Goal: Check status: Check status

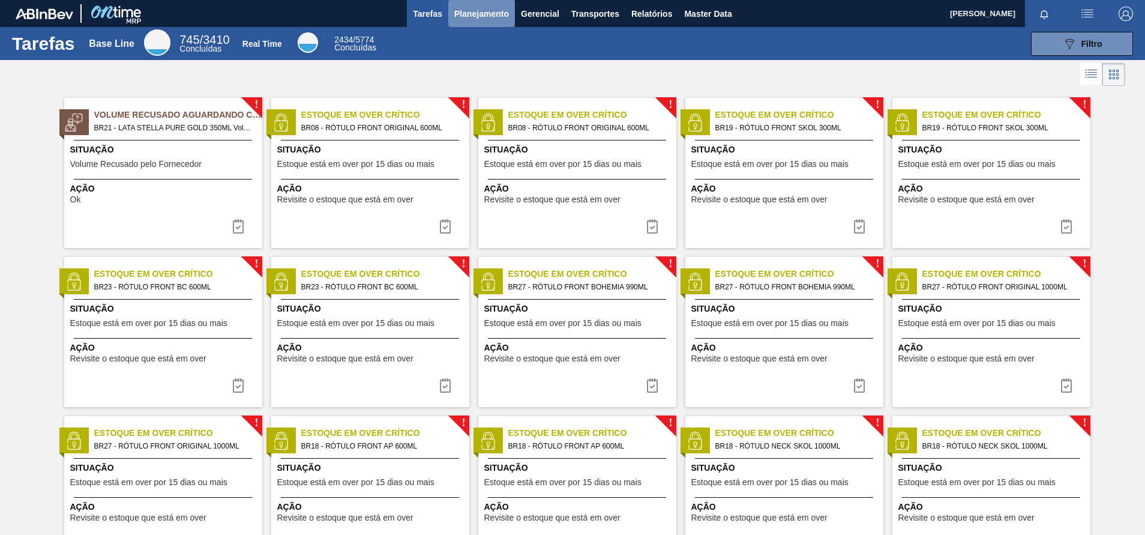
click at [473, 24] on button "Planejamento" at bounding box center [481, 13] width 67 height 27
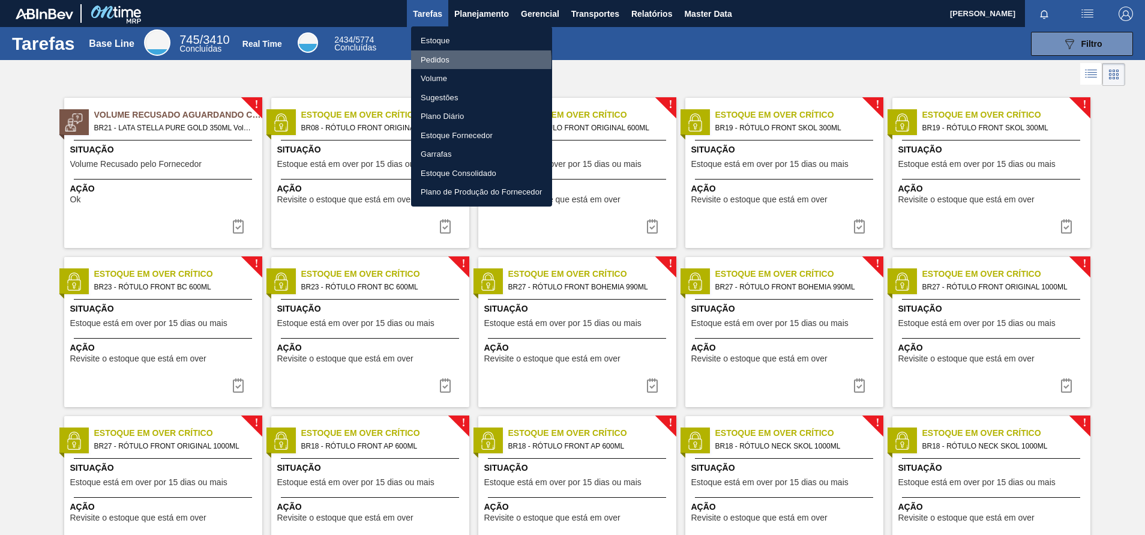
click at [423, 61] on li "Pedidos" at bounding box center [481, 59] width 141 height 19
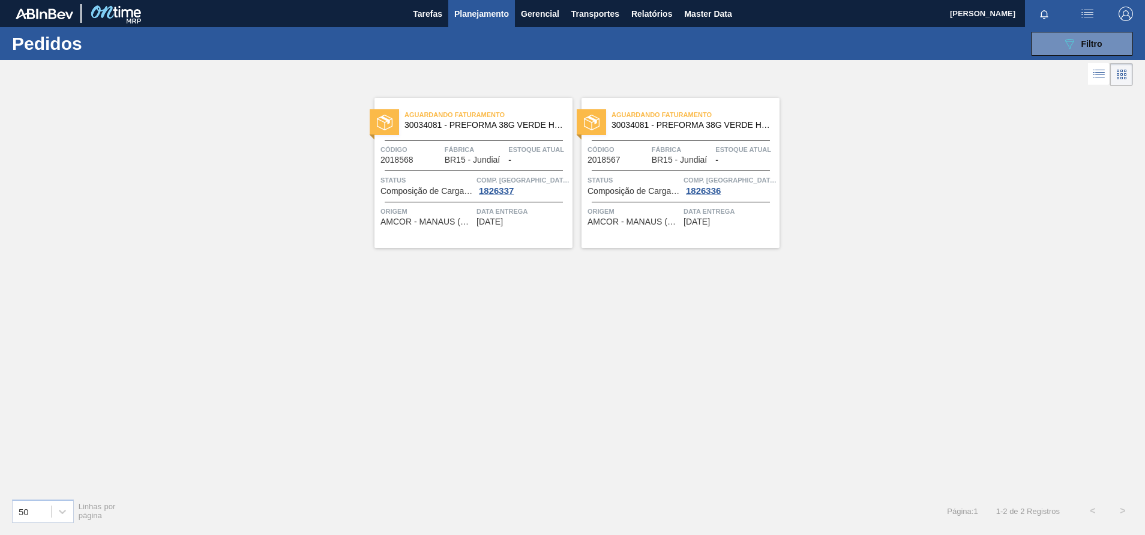
click at [1091, 60] on div at bounding box center [1110, 74] width 45 height 29
click at [1102, 53] on button "089F7B8B-B2A5-4AFE-B5C0-19BA573D28AC Filtro" at bounding box center [1082, 44] width 102 height 24
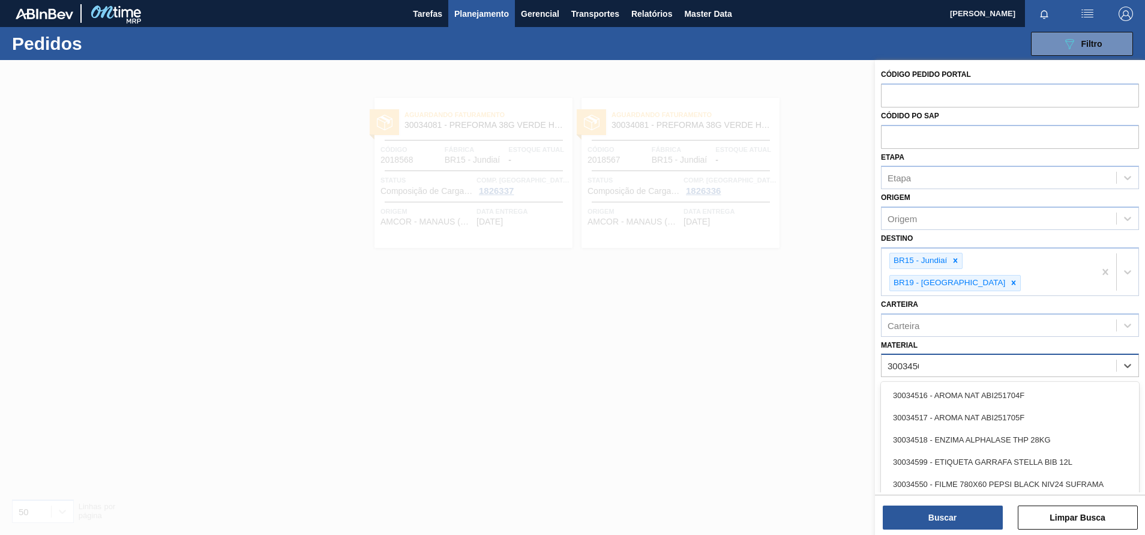
type input "30034502"
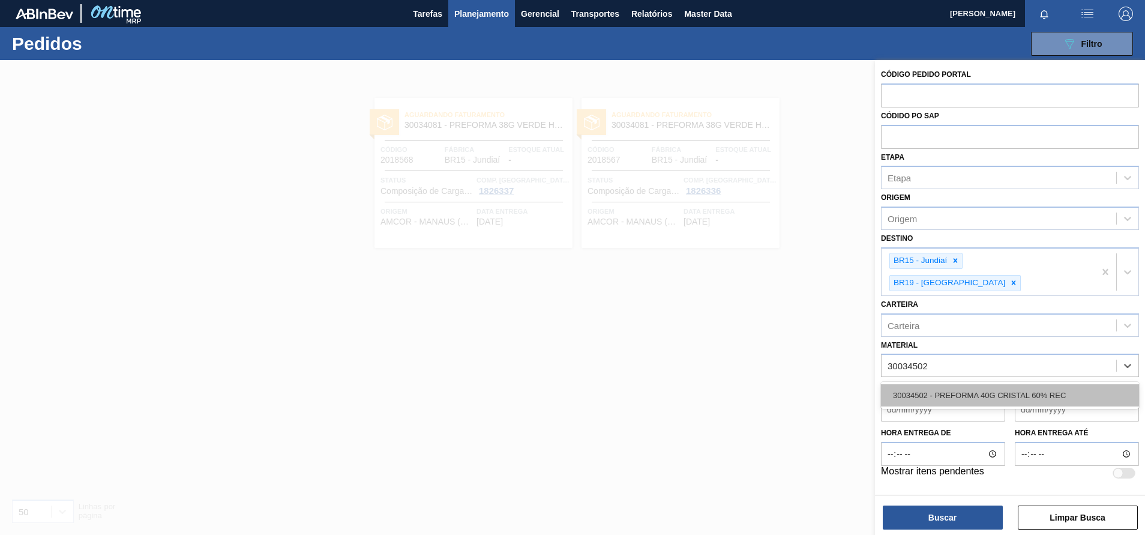
click at [1020, 384] on div "30034502 - PREFORMA 40G CRISTAL 60% REC" at bounding box center [1010, 395] width 258 height 22
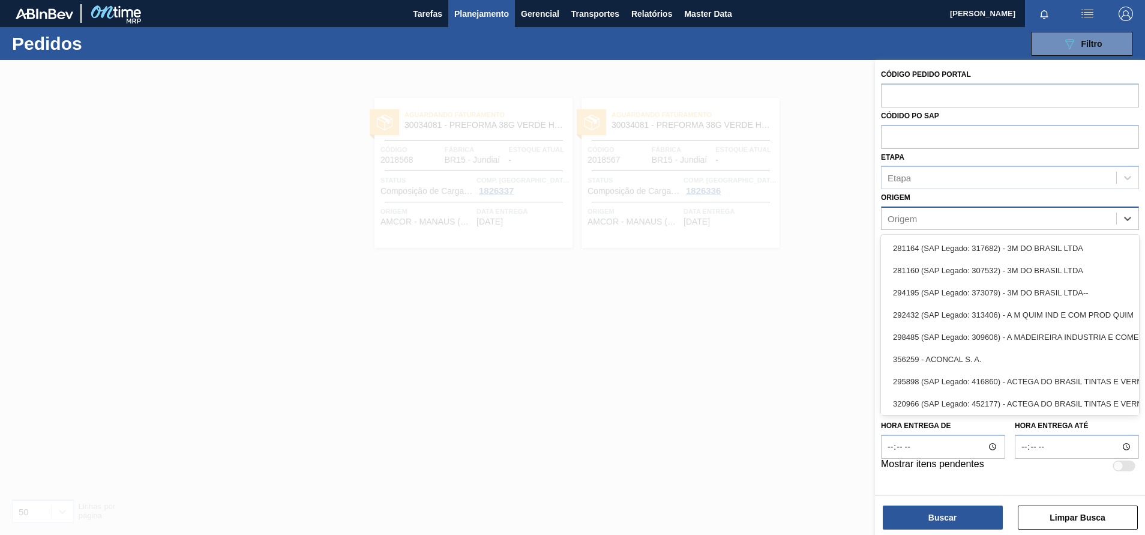
click at [924, 228] on div "Origem" at bounding box center [1010, 217] width 258 height 23
click at [969, 208] on div "Origem" at bounding box center [1010, 217] width 258 height 23
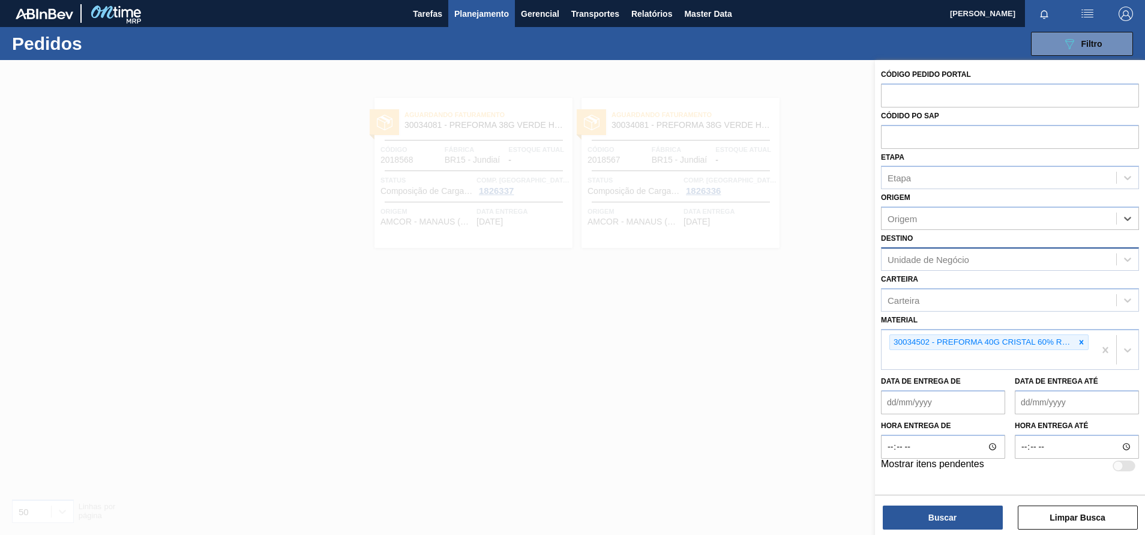
click at [933, 255] on div "Unidade de Negócio" at bounding box center [928, 259] width 82 height 10
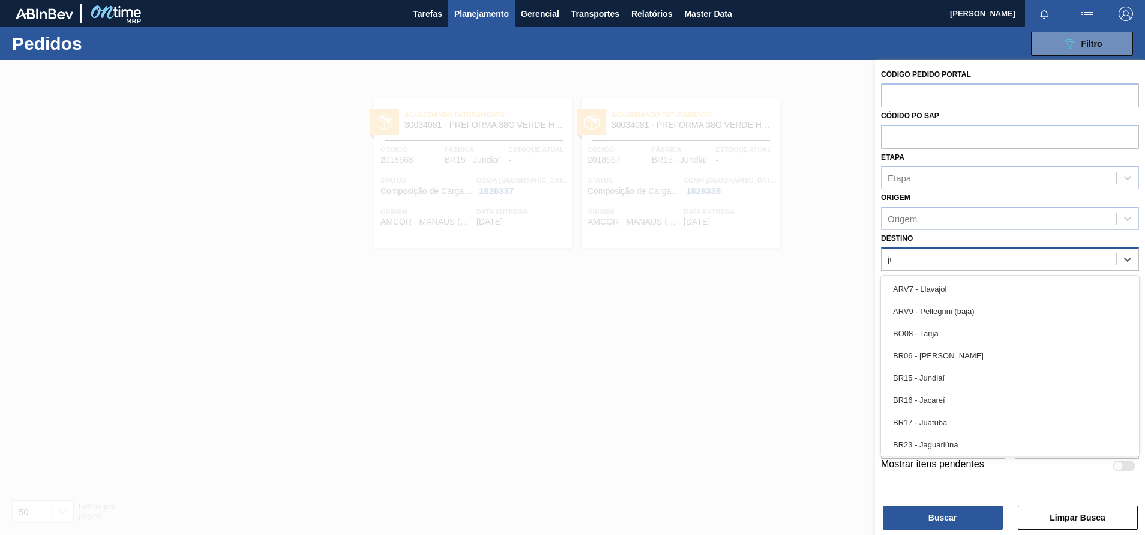
type input "jun"
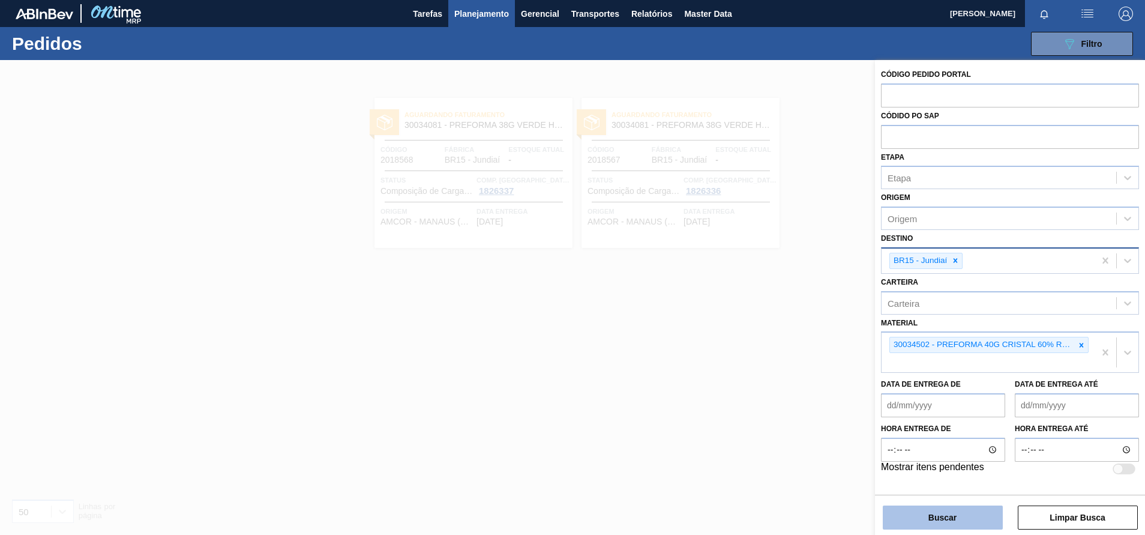
click at [923, 527] on button "Buscar" at bounding box center [942, 517] width 120 height 24
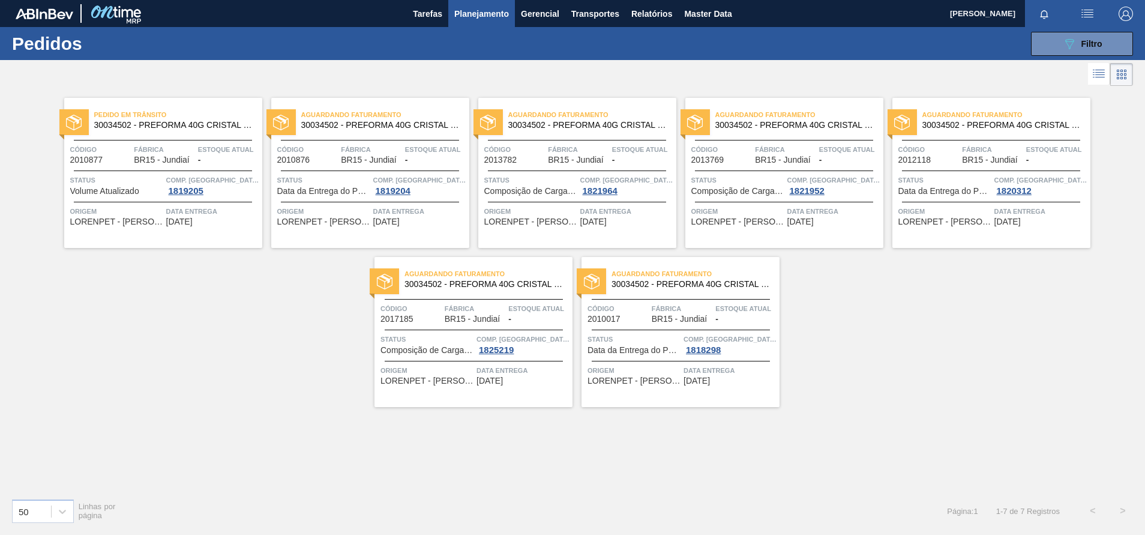
click at [148, 134] on div "Pedido [PERSON_NAME] 30034502 - PREFORMA 40G CRISTAL 60% REC Código 2010877 Fáb…" at bounding box center [163, 173] width 198 height 150
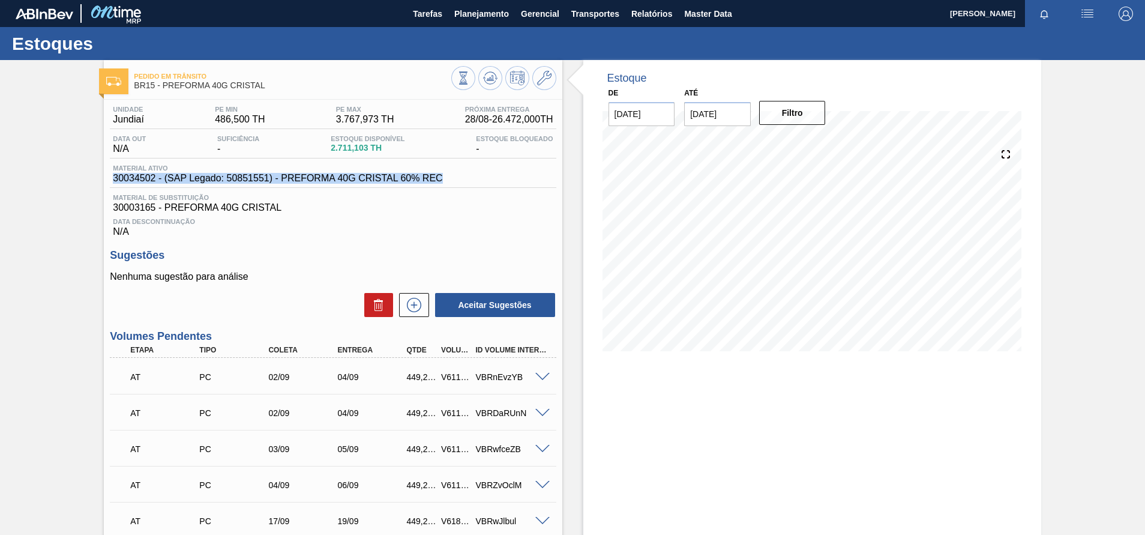
drag, startPoint x: 471, startPoint y: 176, endPoint x: 102, endPoint y: 178, distance: 368.9
copy span "30034502 - (SAP Legado: 50851551) - PREFORMA 40G CRISTAL 60% REC"
